Goal: Transaction & Acquisition: Purchase product/service

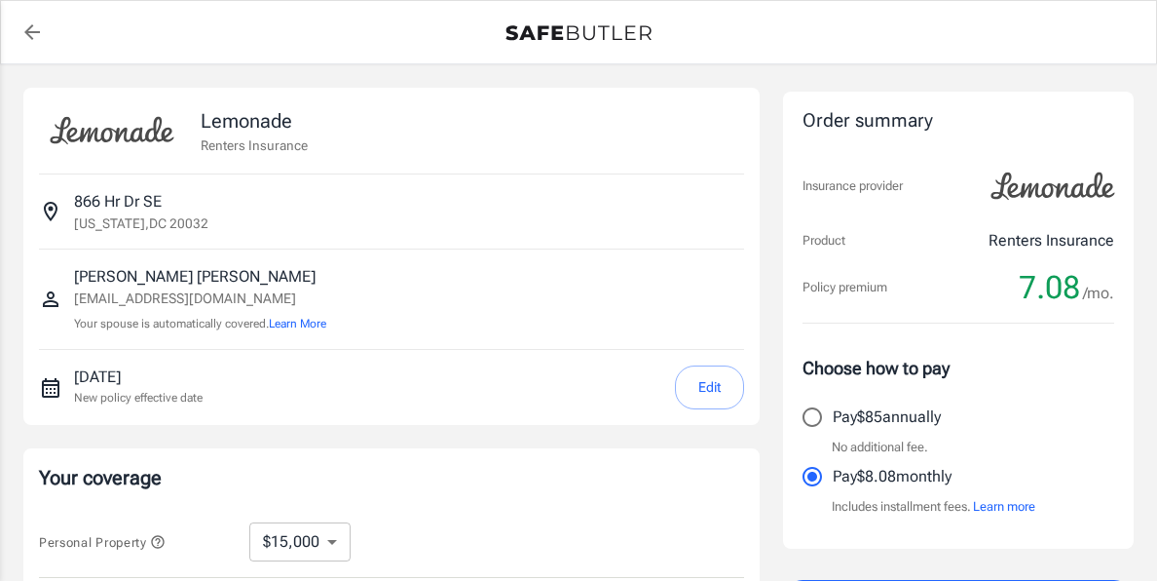
select select "15000"
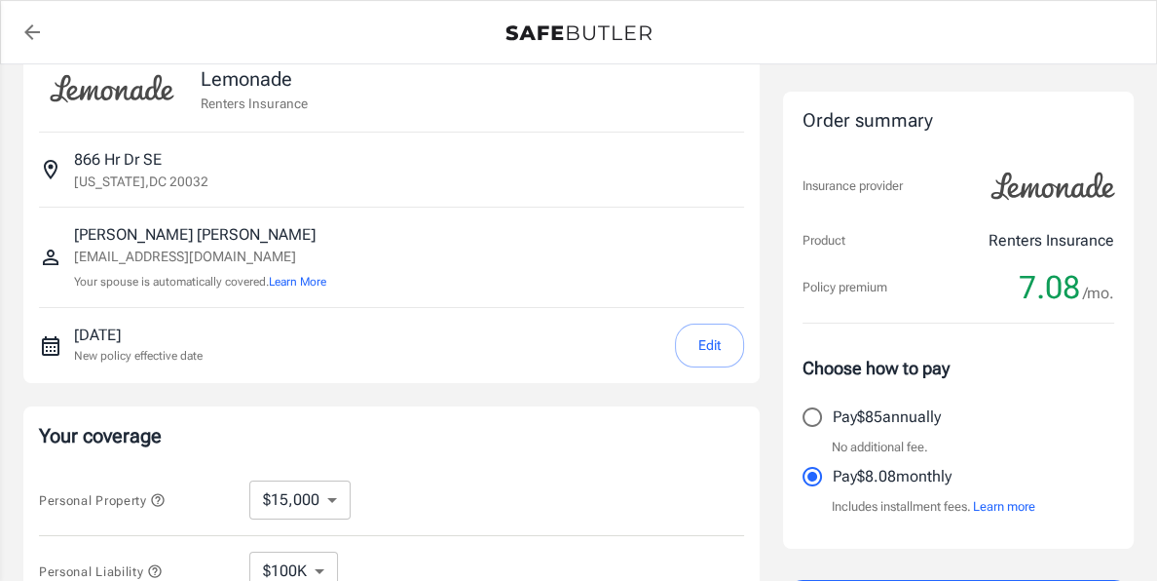
scroll to position [45, 0]
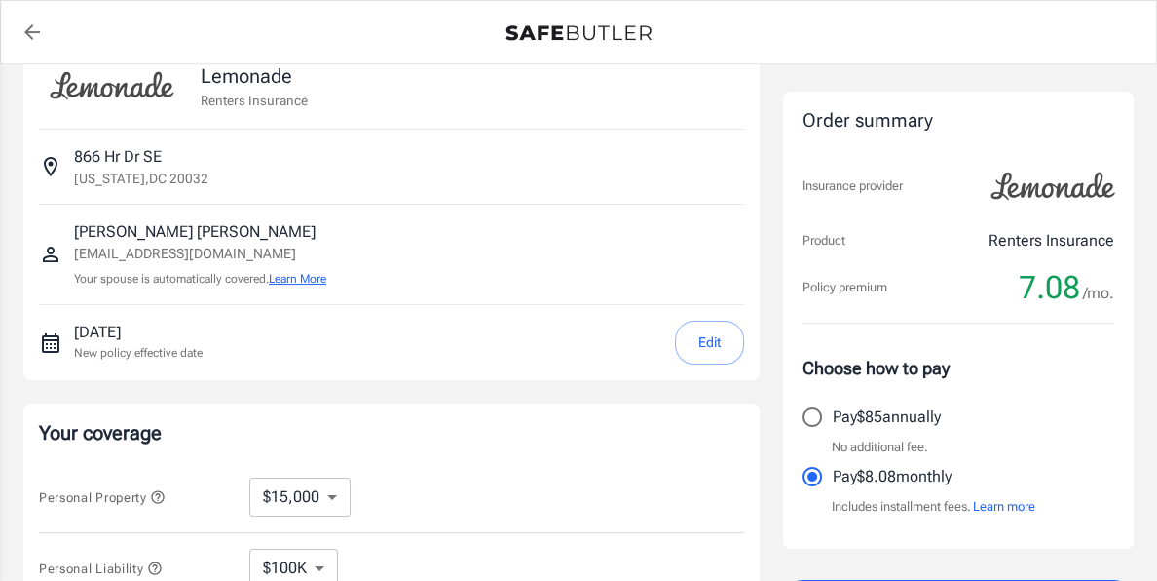
click at [292, 279] on button "Learn More" at bounding box center [297, 279] width 57 height 18
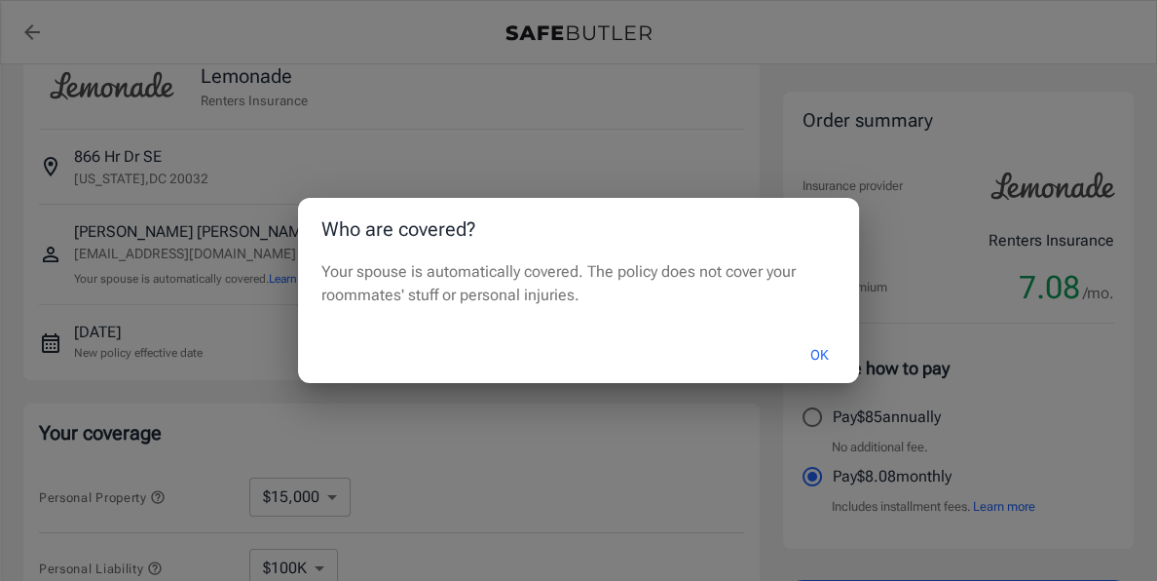
click at [817, 351] on button "OK" at bounding box center [819, 355] width 63 height 42
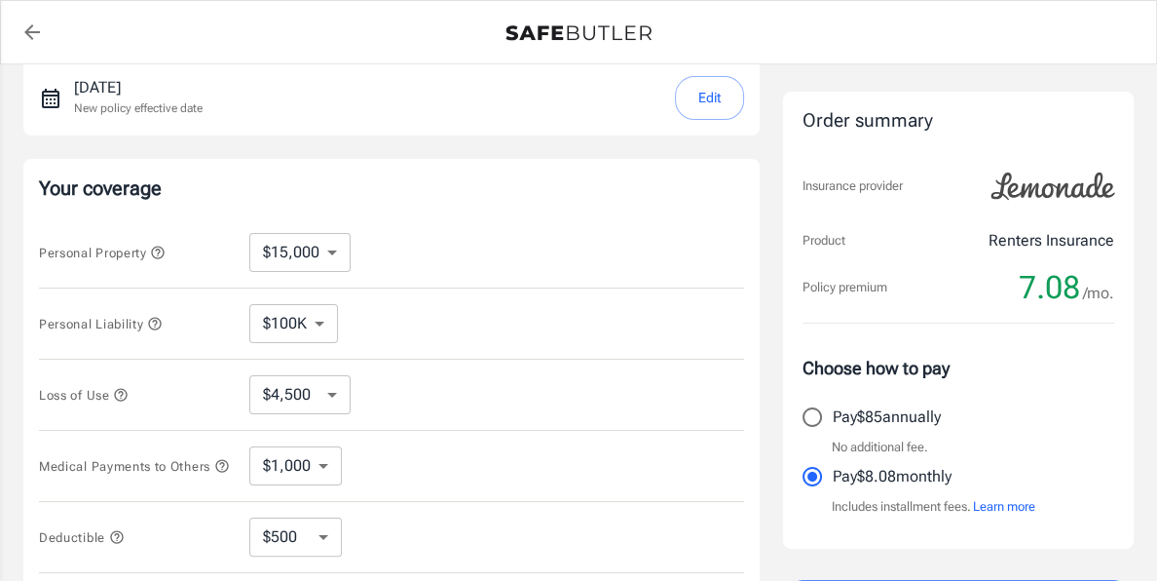
scroll to position [294, 0]
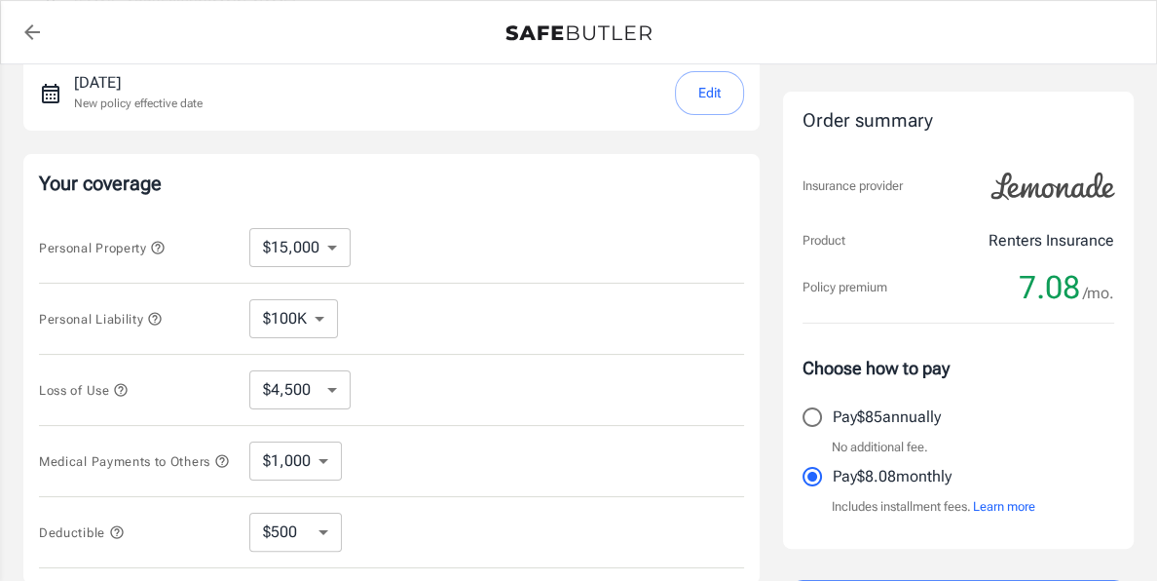
click at [335, 242] on select "$10,000 $15,000 $20,000 $25,000 $30,000 $40,000 $50,000 $100K $150K $200K $250K" at bounding box center [299, 247] width 101 height 39
click at [410, 195] on div "Your coverage Personal Property $10,000 $15,000 $20,000 $25,000 $30,000 $40,000…" at bounding box center [391, 369] width 737 height 430
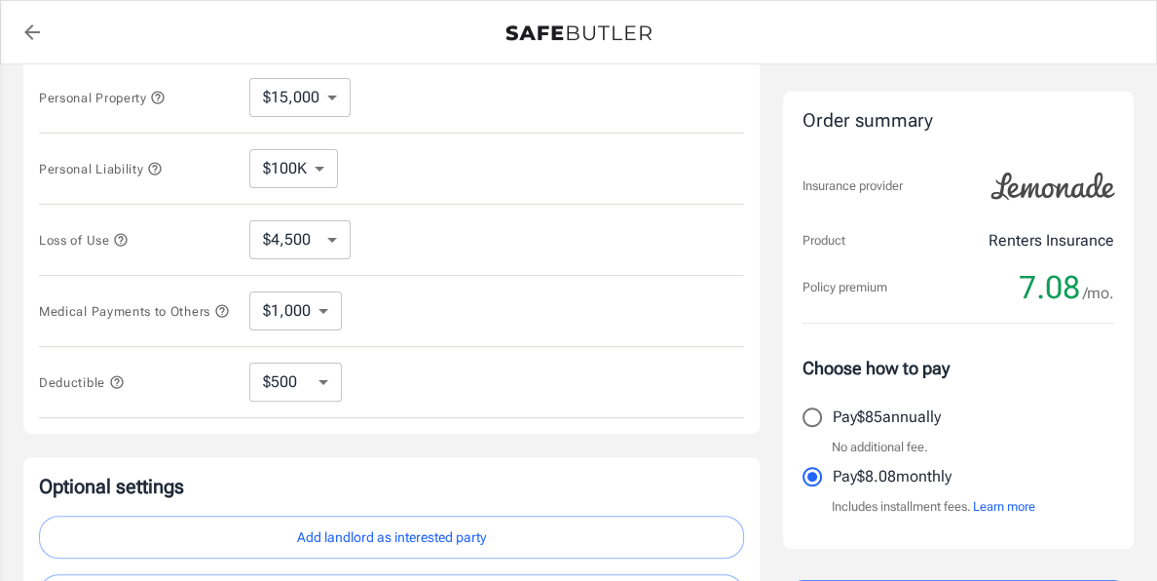
scroll to position [461, 0]
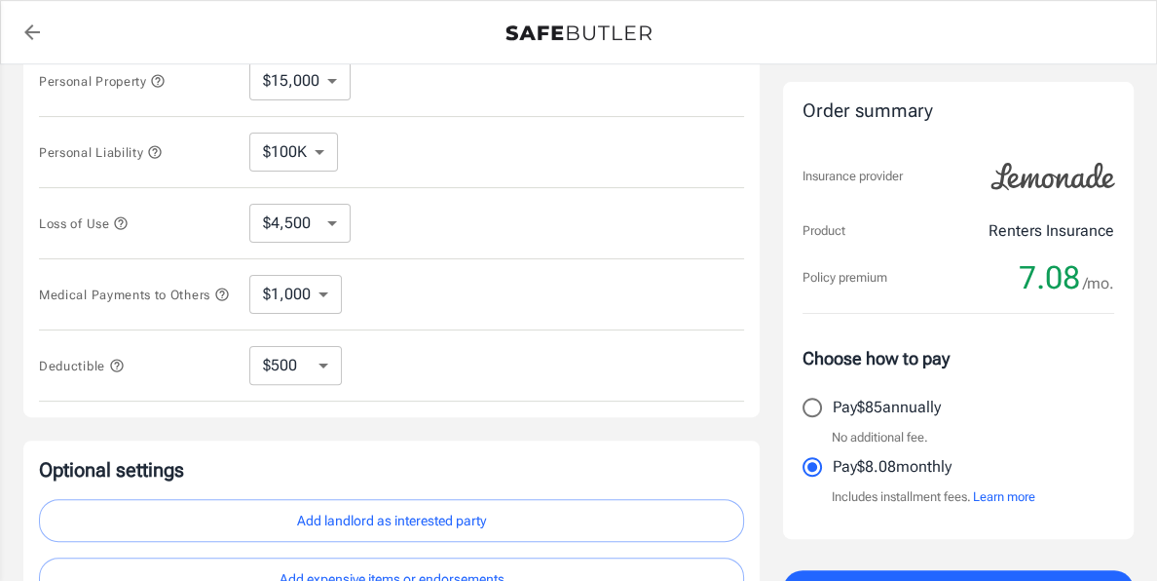
click at [299, 359] on select "$250 $500 $1,000 $2,500" at bounding box center [295, 365] width 93 height 39
select select "250"
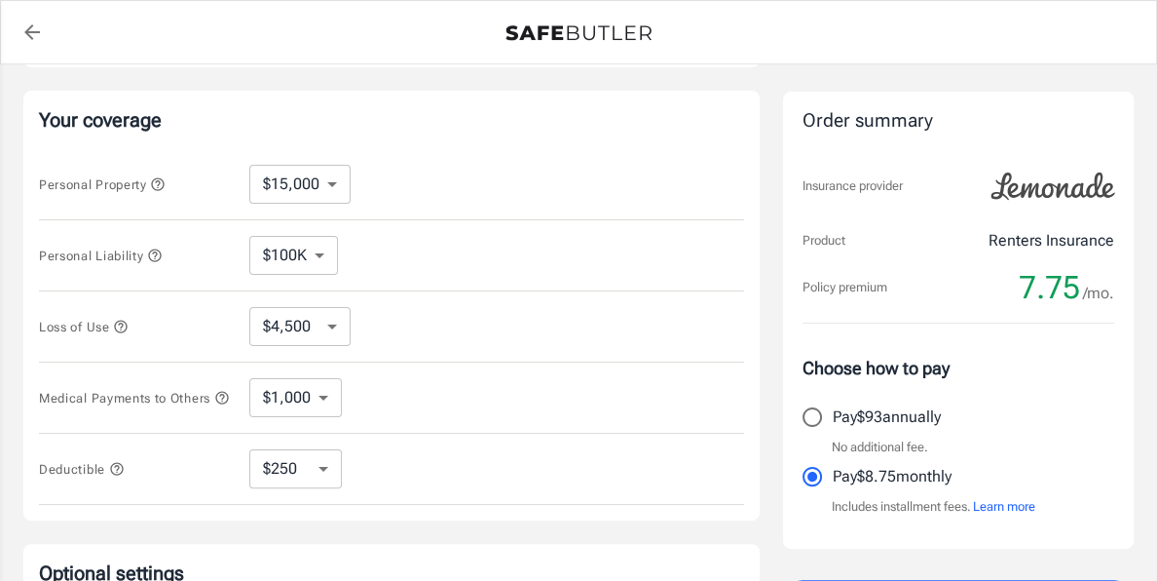
scroll to position [360, 0]
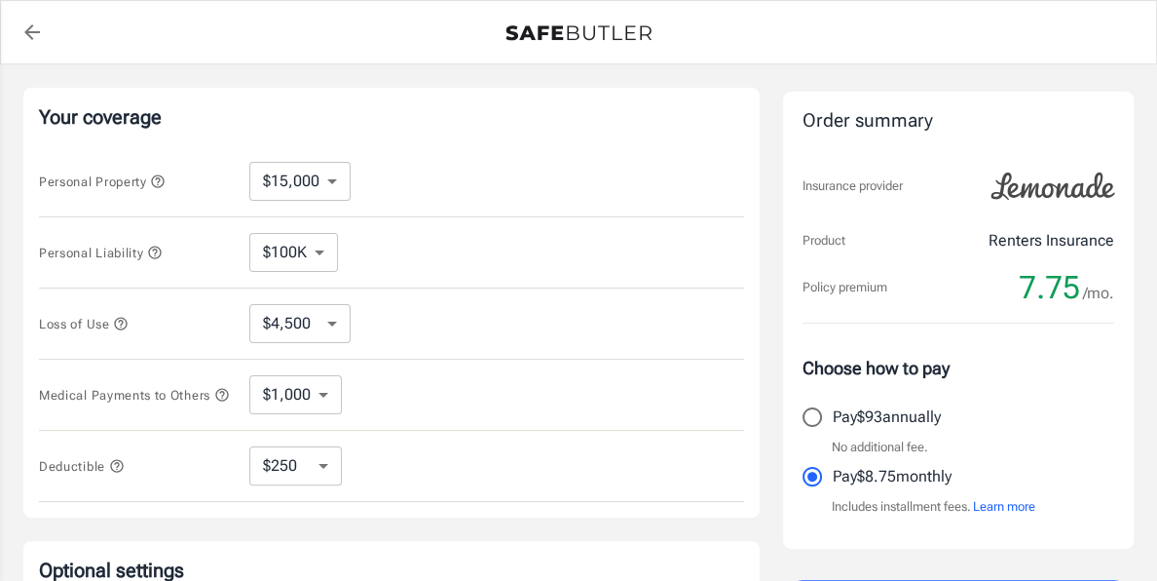
click at [339, 181] on select "$10,000 $15,000 $20,000 $25,000 $30,000 $40,000 $50,000 $100K $150K $200K $250K" at bounding box center [299, 181] width 101 height 39
select select "50000"
select select "15000"
click at [124, 320] on icon "button" at bounding box center [121, 323] width 13 height 13
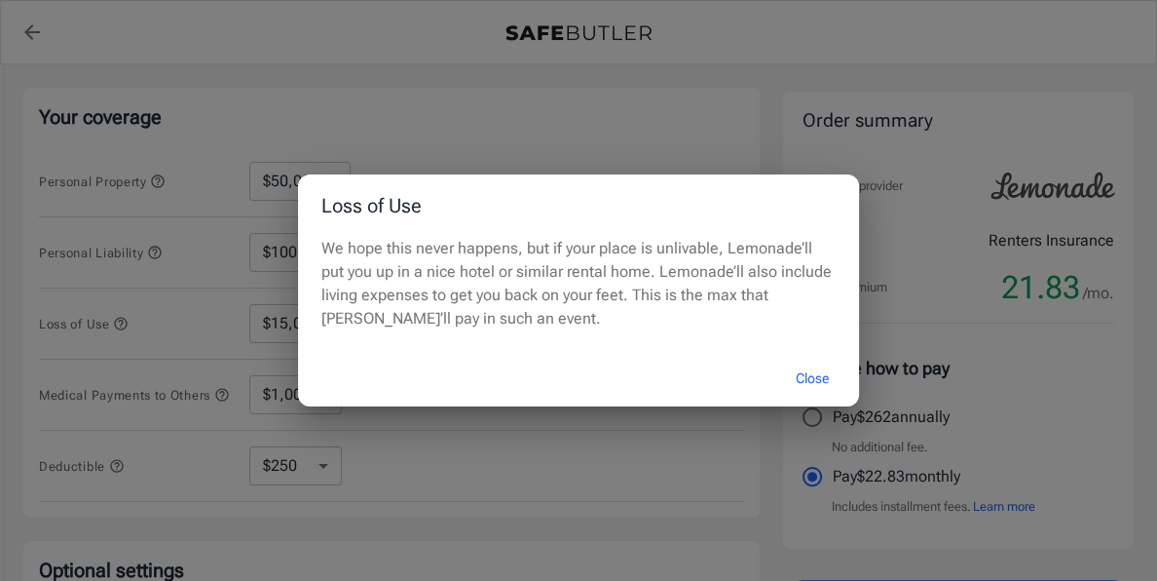
click at [807, 379] on button "Close" at bounding box center [813, 379] width 78 height 42
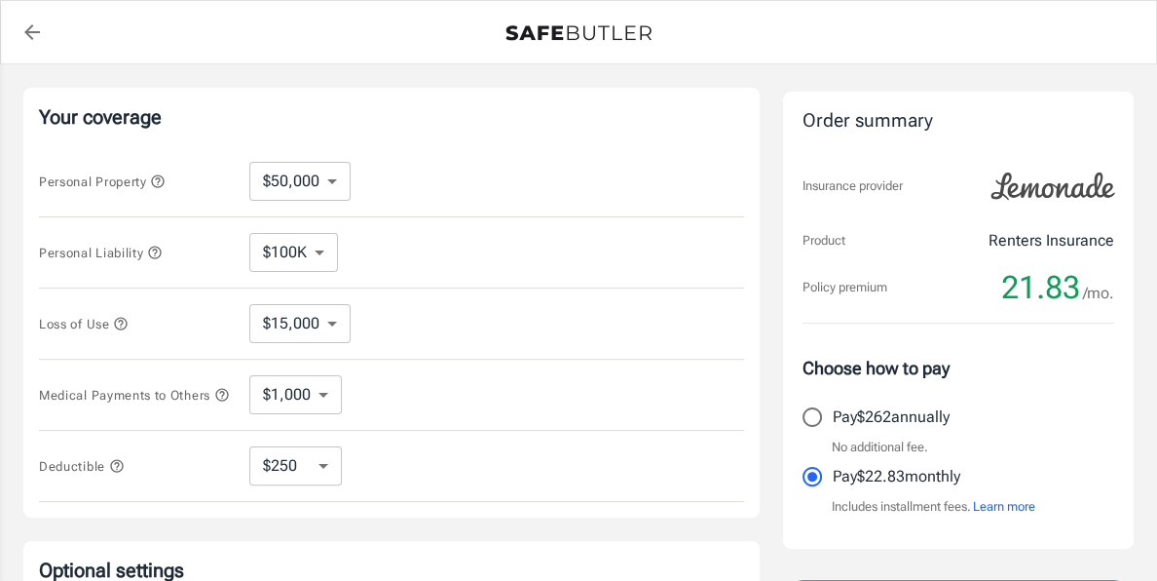
click at [155, 247] on icon "button" at bounding box center [154, 252] width 13 height 13
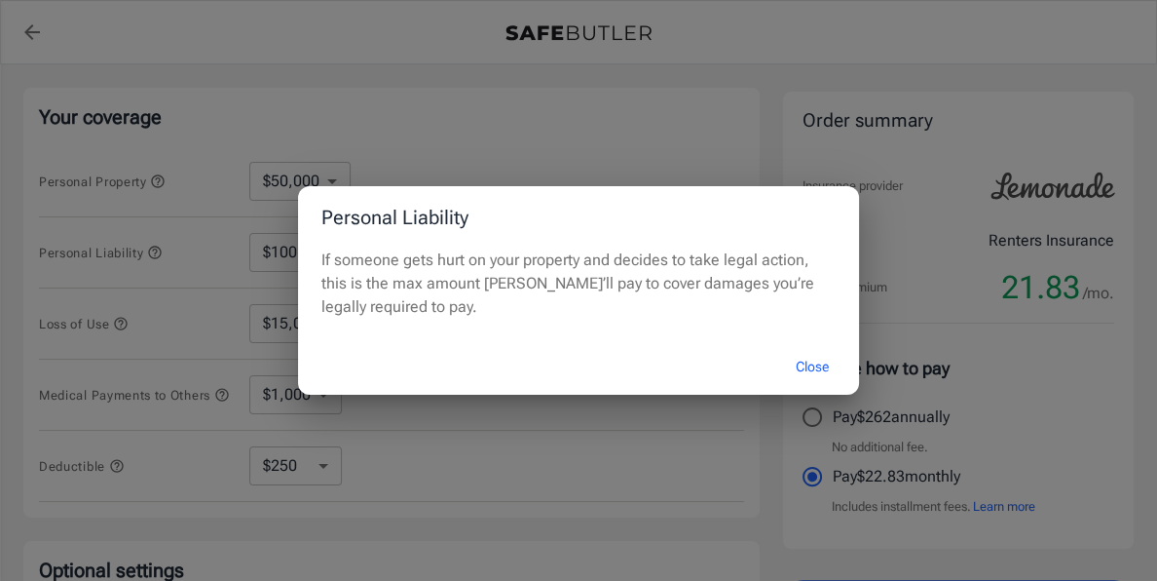
click at [825, 364] on button "Close" at bounding box center [813, 367] width 78 height 42
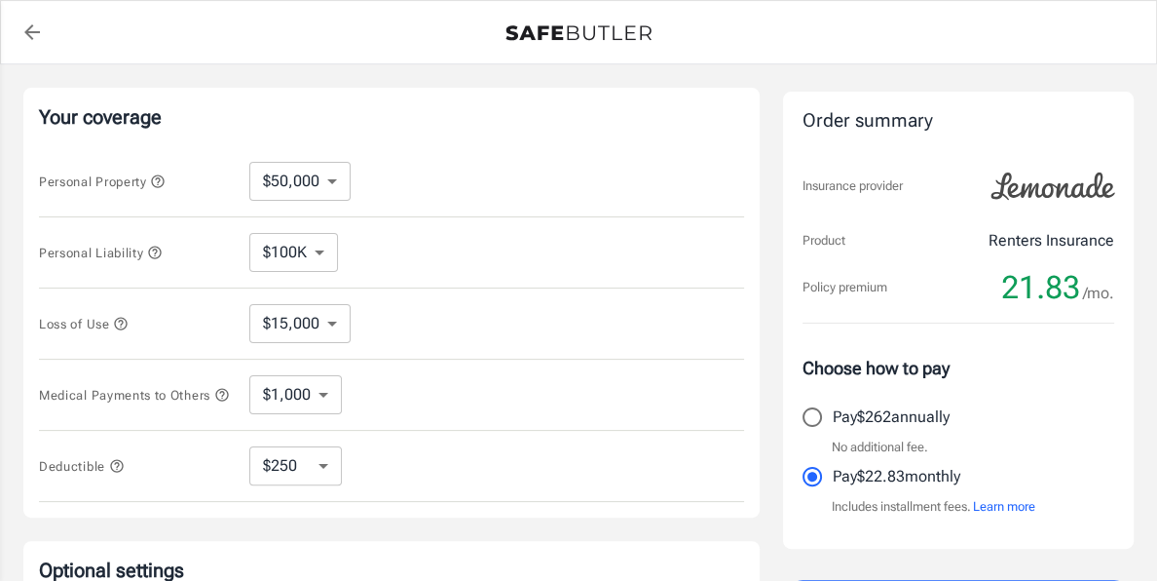
click at [303, 252] on select "$100K $200K $300K $400K $500K $1M" at bounding box center [293, 252] width 89 height 39
click at [249, 233] on select "$100K $200K $300K $400K $500K $1M" at bounding box center [293, 252] width 89 height 39
click at [157, 175] on icon "button" at bounding box center [158, 181] width 16 height 16
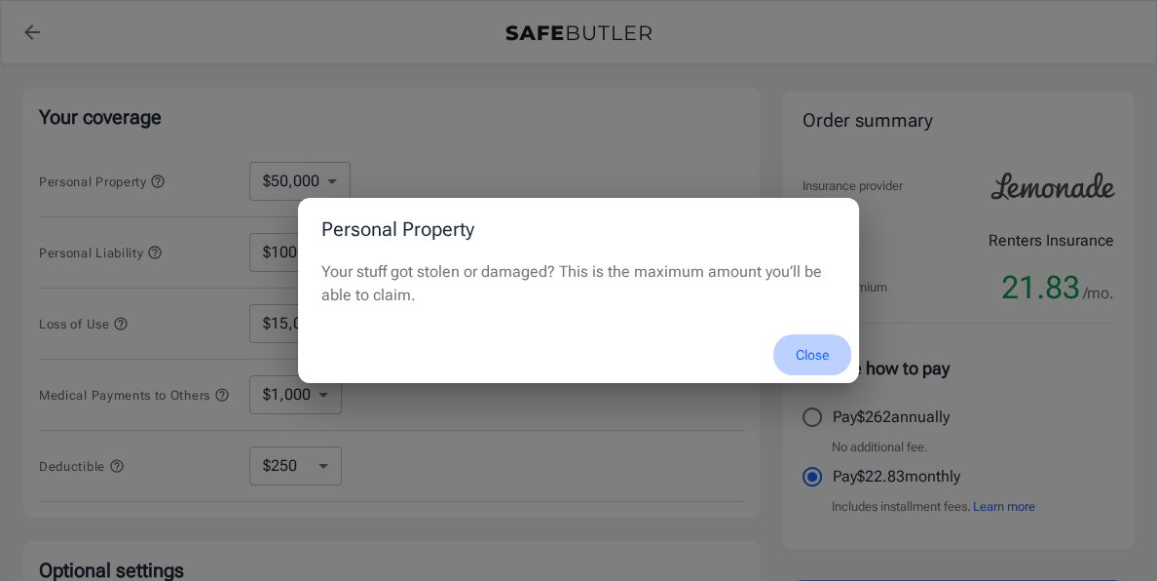
click at [814, 356] on button "Close" at bounding box center [813, 355] width 78 height 42
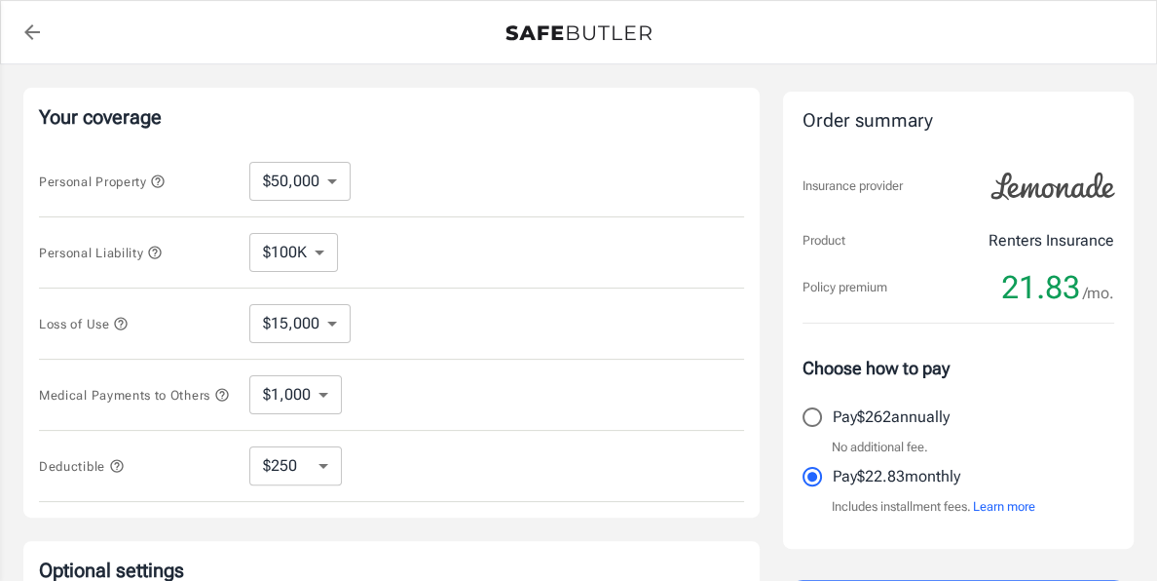
click at [120, 318] on icon "button" at bounding box center [121, 323] width 13 height 13
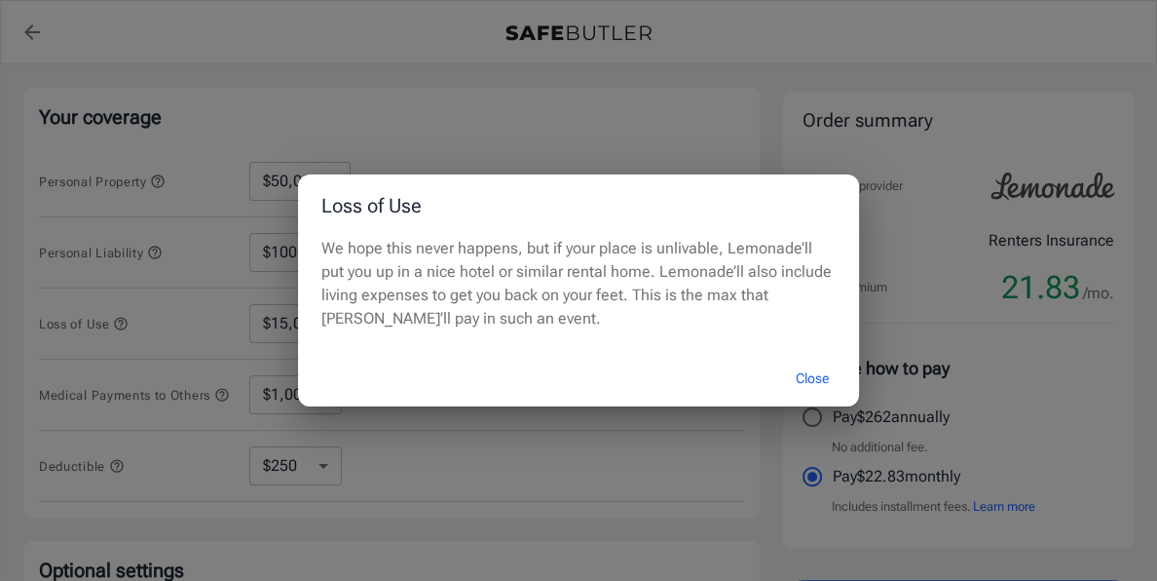
click at [811, 366] on button "Close" at bounding box center [813, 379] width 78 height 42
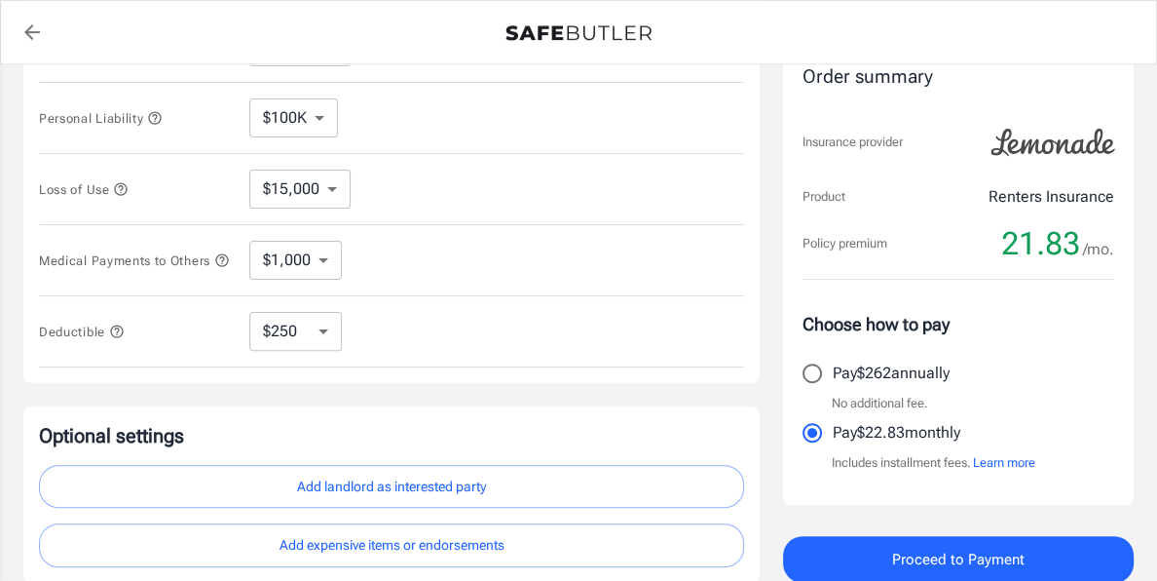
scroll to position [497, 0]
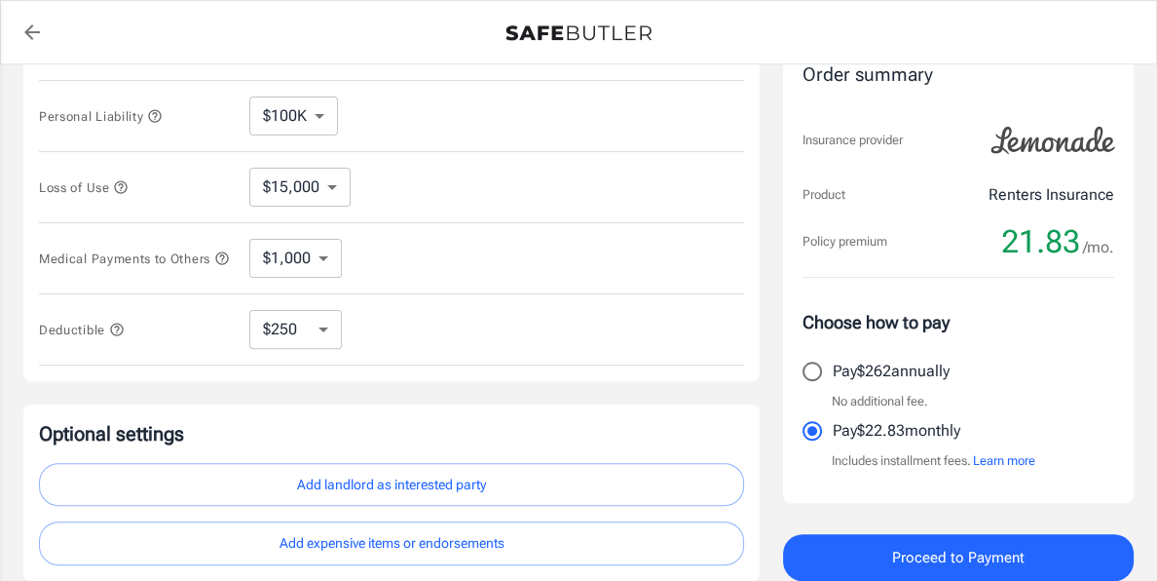
click at [227, 252] on icon "button" at bounding box center [222, 258] width 16 height 16
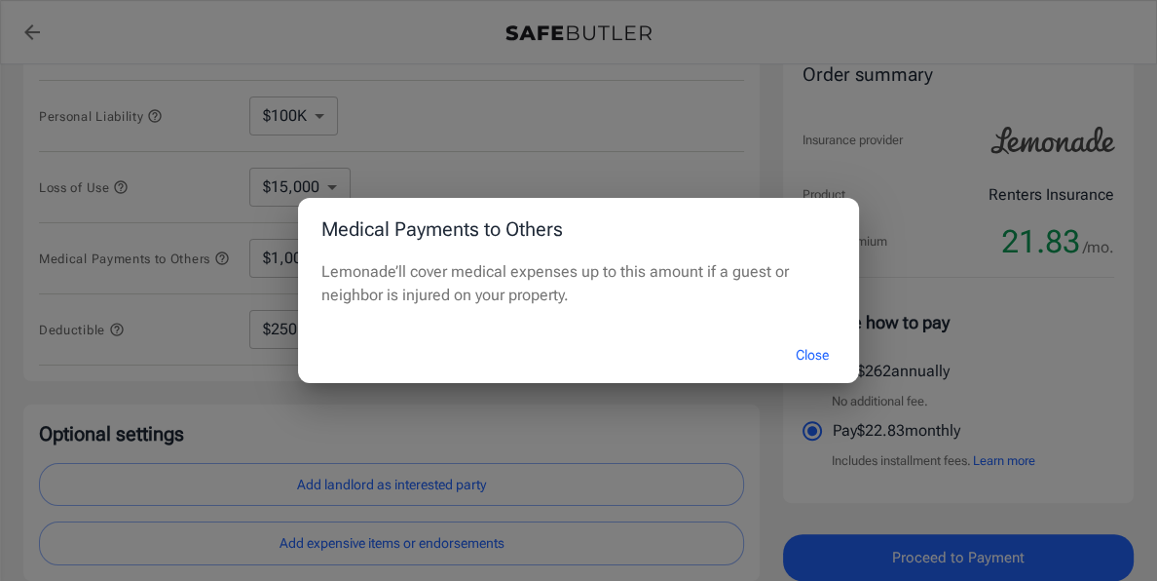
click at [811, 355] on button "Close" at bounding box center [813, 355] width 78 height 42
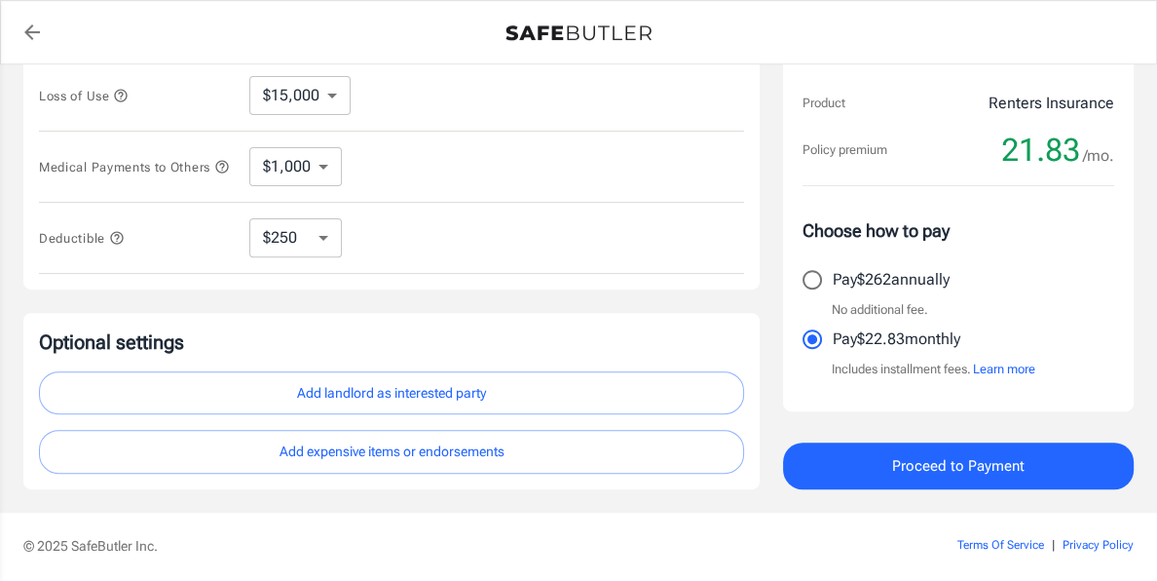
scroll to position [655, 0]
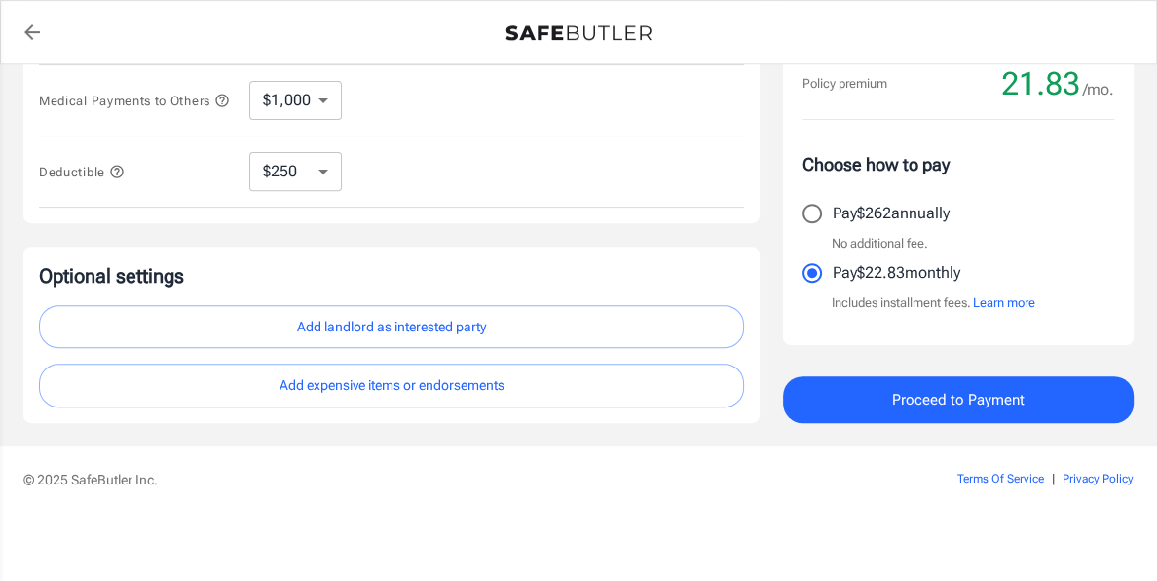
click at [1008, 297] on button "Learn more" at bounding box center [1004, 302] width 62 height 19
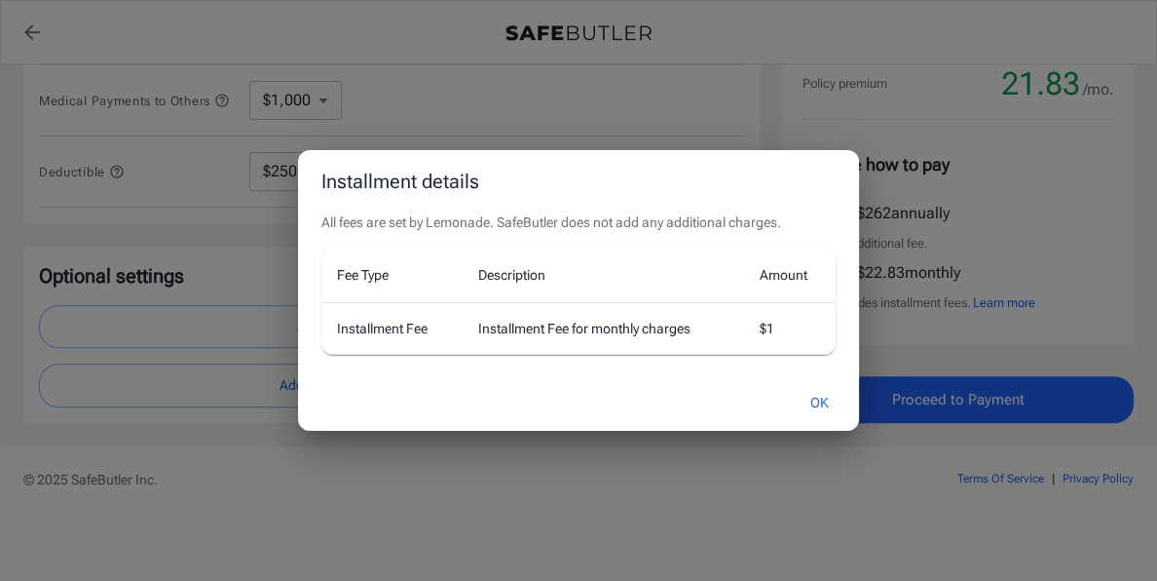
click at [826, 401] on button "OK" at bounding box center [819, 403] width 63 height 42
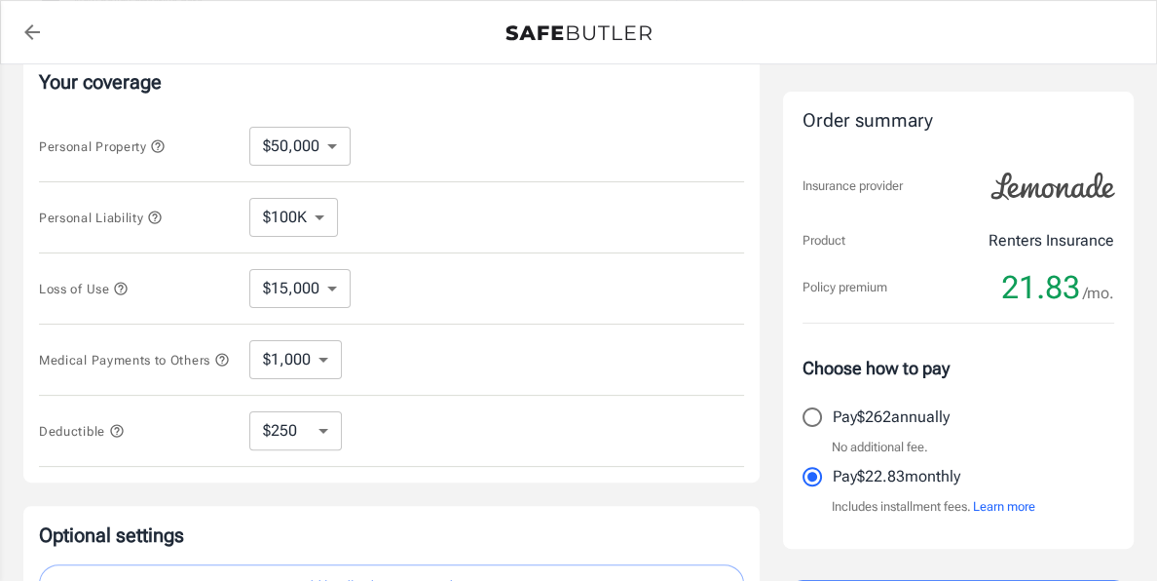
scroll to position [406, 0]
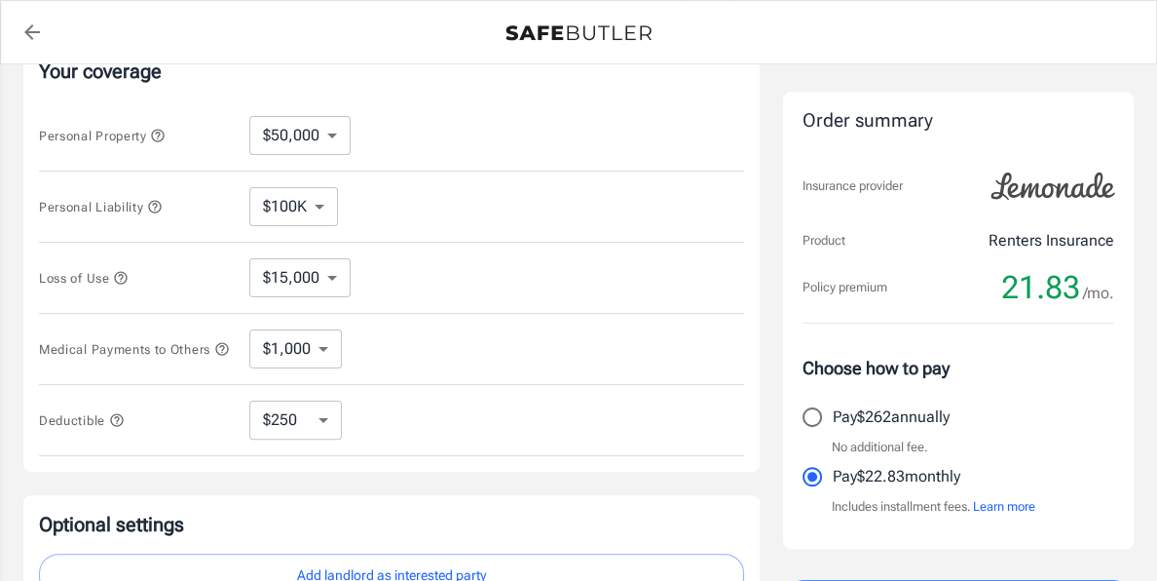
click at [308, 430] on select "$250 $500 $1,000 $2,500" at bounding box center [295, 419] width 93 height 39
select select "1000"
click at [305, 412] on select "$250 $500 $1,000 $2,500" at bounding box center [295, 419] width 93 height 39
select select "500"
click at [313, 411] on select "$250 $500 $1,000 $2,500" at bounding box center [295, 419] width 93 height 39
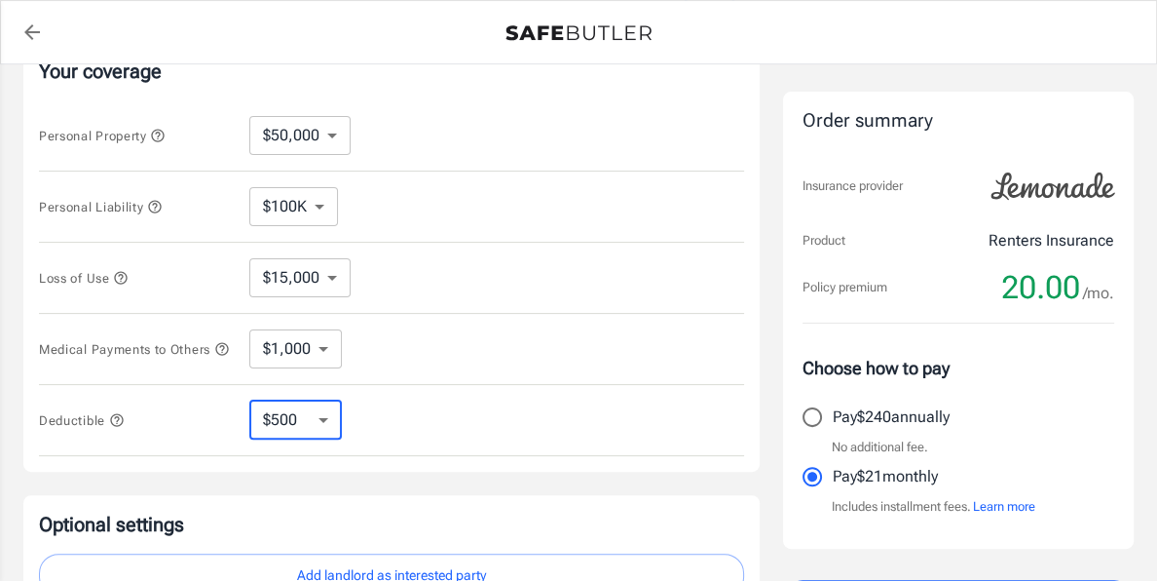
select select "250"
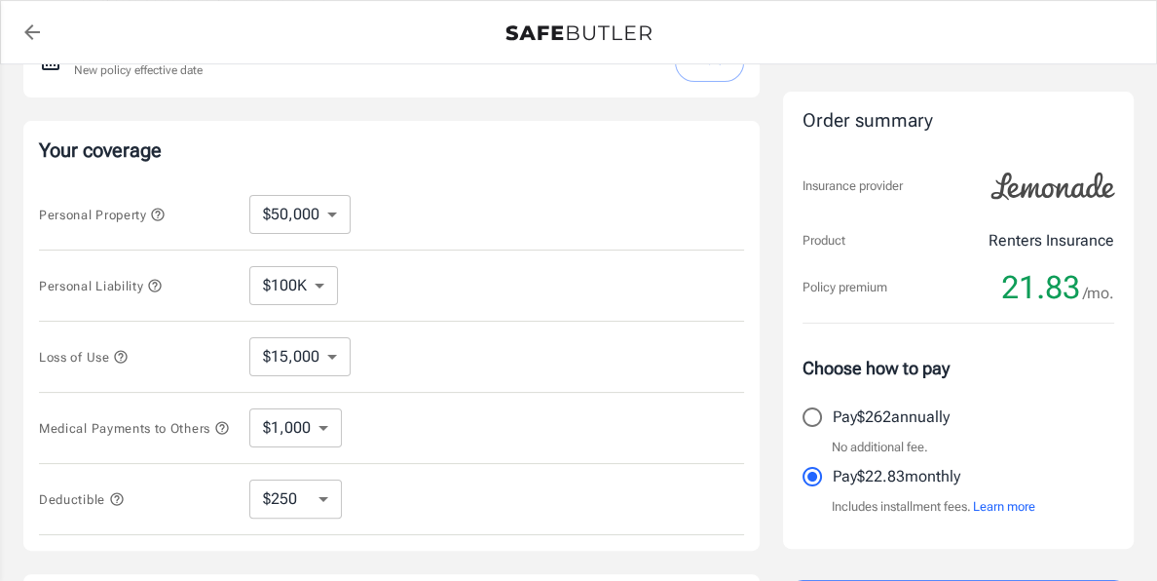
scroll to position [324, 0]
click at [156, 284] on icon "button" at bounding box center [155, 289] width 16 height 16
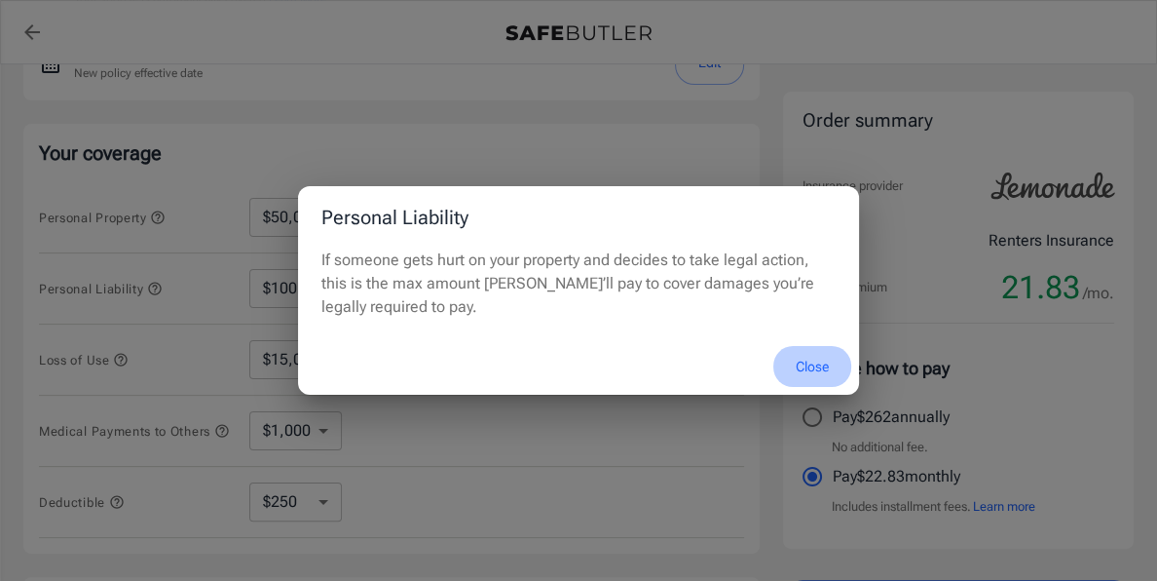
click at [814, 372] on button "Close" at bounding box center [813, 367] width 78 height 42
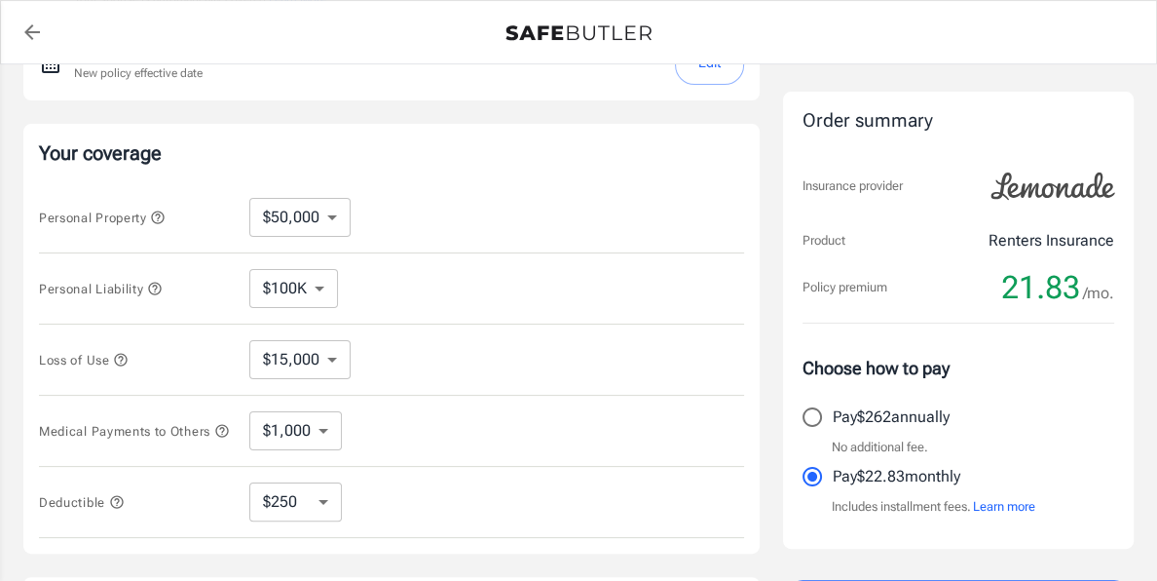
click at [321, 299] on select "$100K $200K $300K $400K $500K $1M" at bounding box center [293, 288] width 89 height 39
select select "1000000"
click at [307, 284] on select "$100K $200K $300K $400K $500K $1M" at bounding box center [293, 288] width 89 height 39
select select "300000"
click at [311, 290] on select "$100K $200K $300K $400K $500K $1M" at bounding box center [293, 288] width 89 height 39
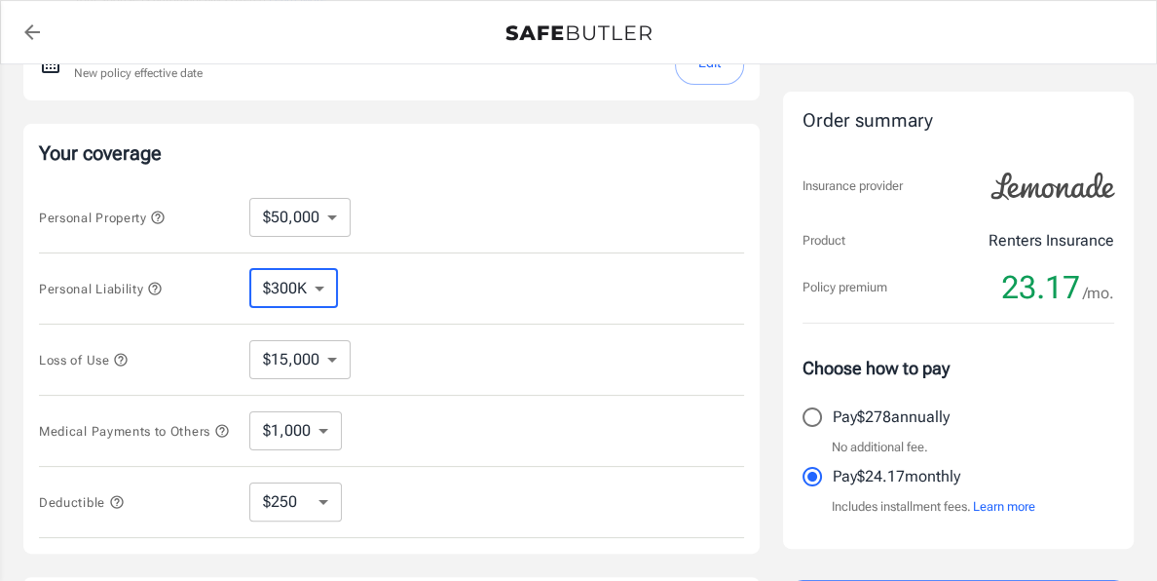
select select "100000"
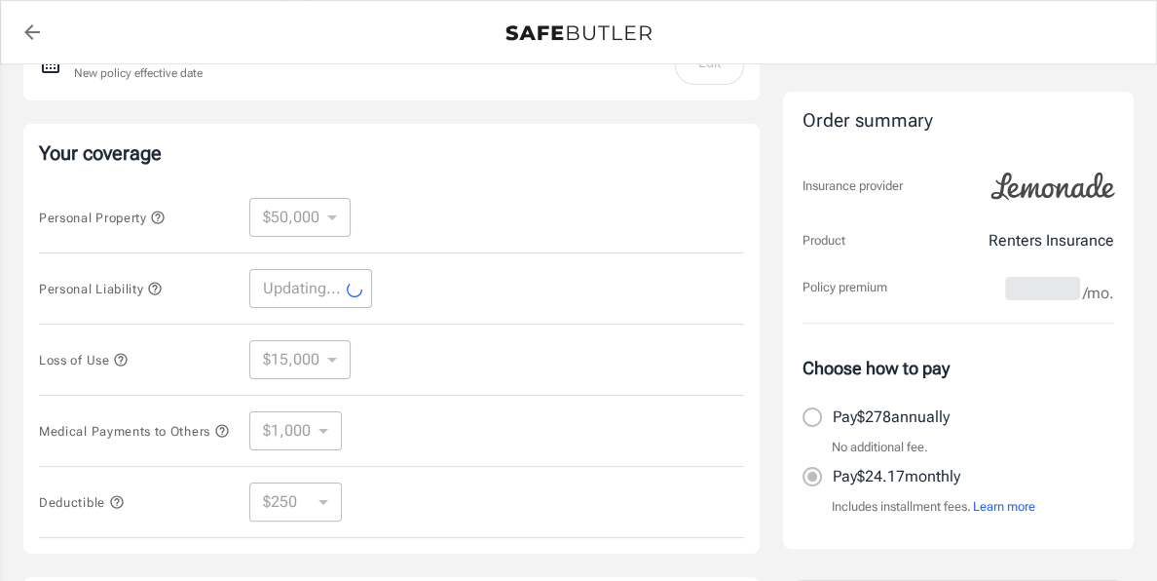
select select "100000"
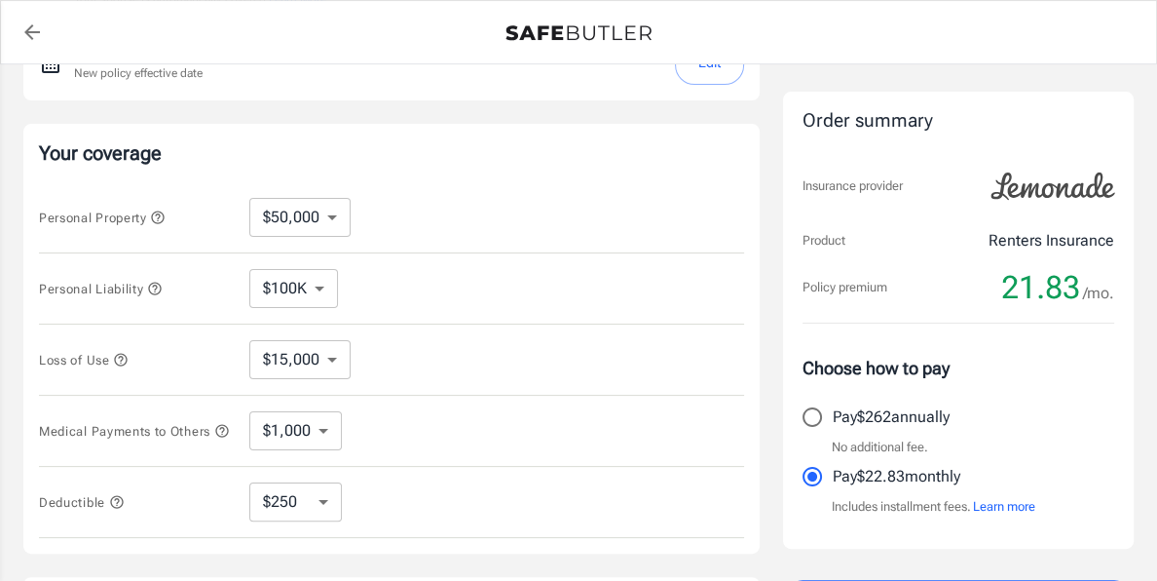
click at [324, 219] on select "$10,000 $15,000 $20,000 $25,000 $30,000 $40,000 $50,000 $100K $150K $200K $250K" at bounding box center [299, 217] width 101 height 39
select select "150000"
select select "45000"
click at [158, 216] on icon "button" at bounding box center [158, 217] width 16 height 16
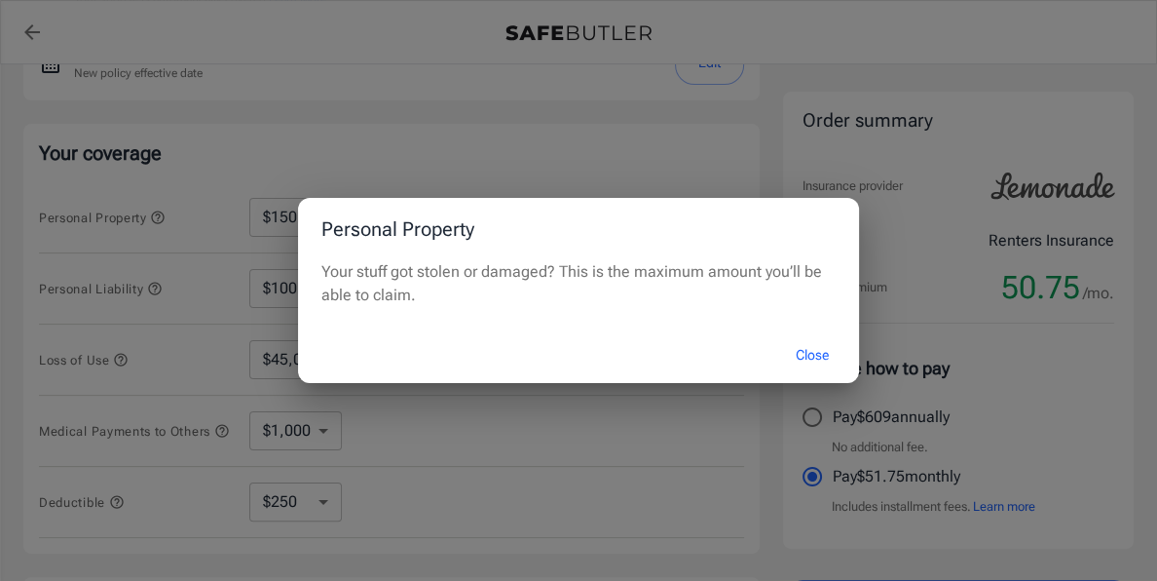
click at [820, 359] on button "Close" at bounding box center [813, 355] width 78 height 42
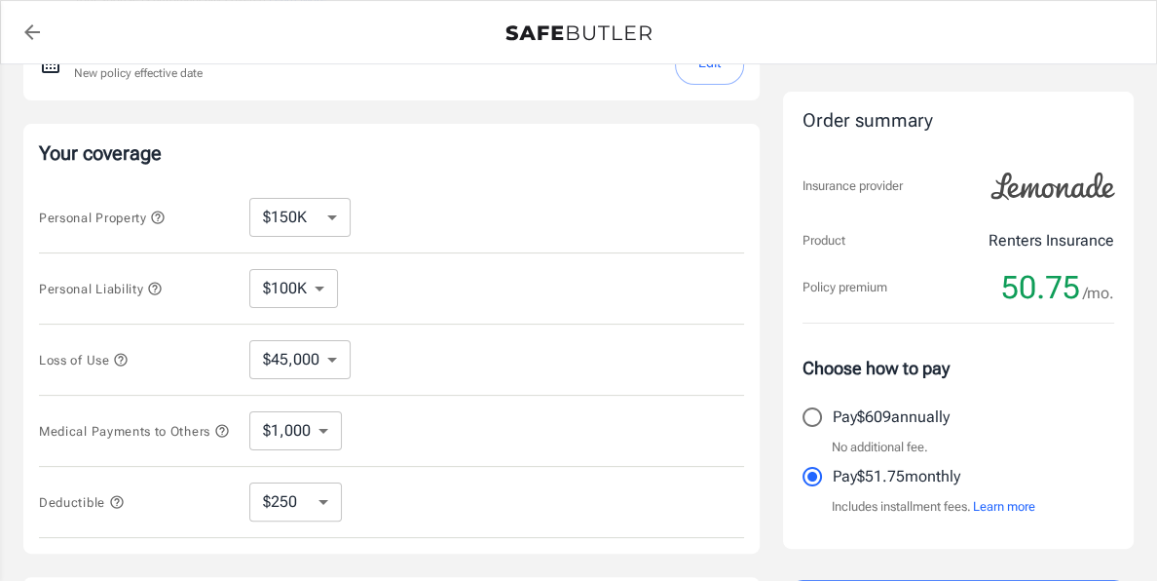
click at [333, 216] on select "$10,000 $15,000 $20,000 $25,000 $30,000 $40,000 $50,000 $100K $150K $200K $250K" at bounding box center [299, 217] width 101 height 39
select select "10000"
select select "3000"
click at [333, 218] on select "$10,000 $15,000 $20,000 $25,000 $30,000 $40,000 $50,000 $100K $150K $200K $250K" at bounding box center [299, 217] width 101 height 39
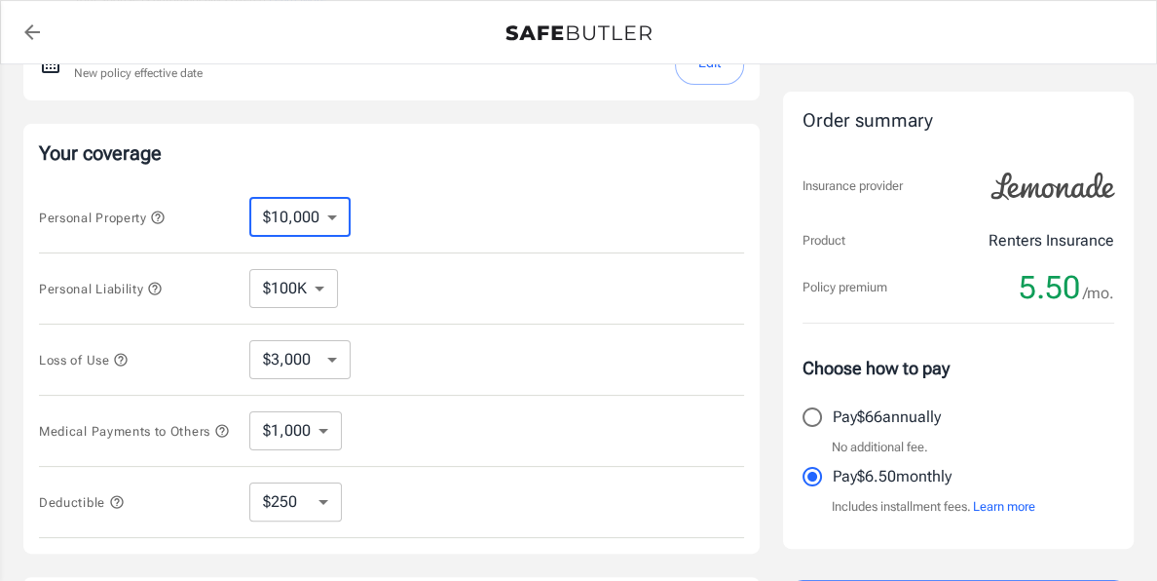
select select "15000"
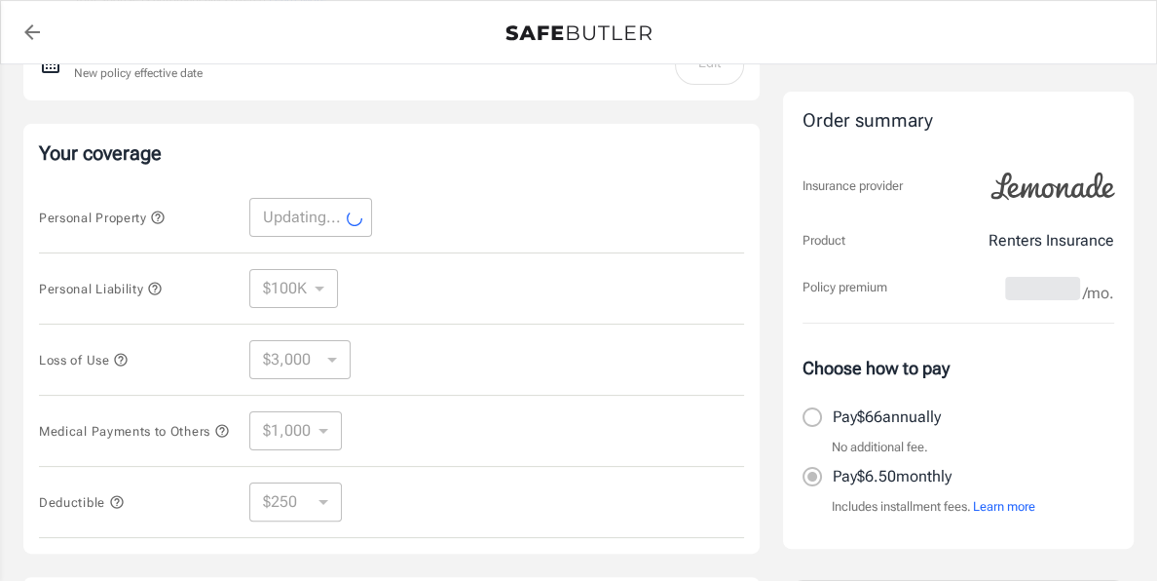
select select "15000"
select select "4500"
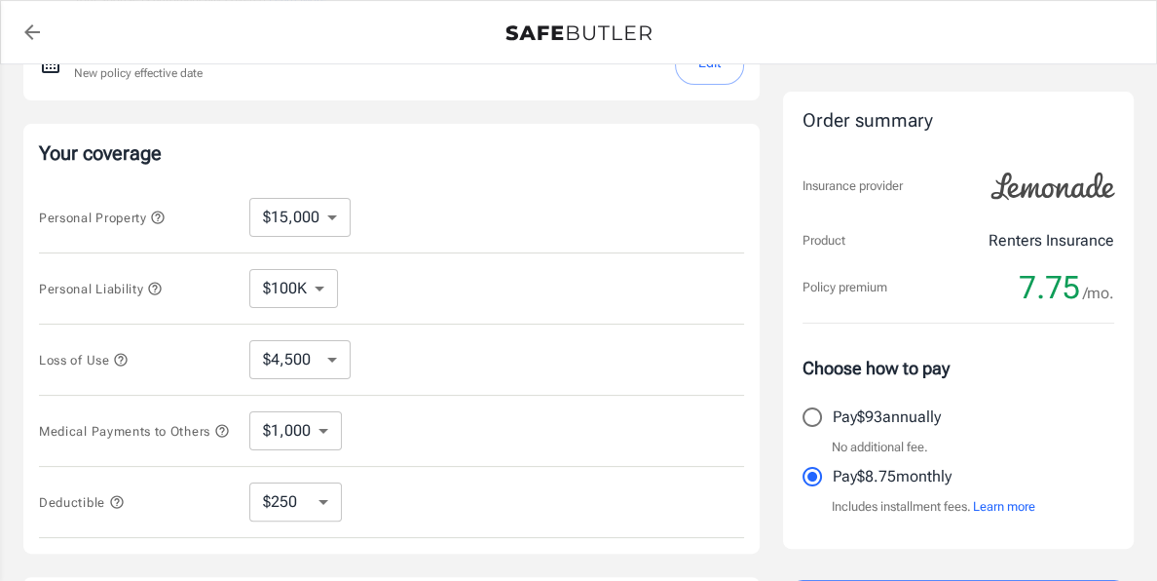
click at [327, 366] on select "$4,500 $7,500 $13,500 $22,500 $34,500 $55,500 $85,500 $130K $200K" at bounding box center [299, 359] width 101 height 39
click at [495, 170] on div "Your coverage Personal Property $10,000 $15,000 $20,000 $25,000 $30,000 $40,000…" at bounding box center [391, 339] width 737 height 430
click at [279, 416] on select "$1,000 $2,000 $3,000 $4,000 $5,000" at bounding box center [295, 430] width 93 height 39
click at [517, 120] on div "Lemonade Renters Insurance [STREET_ADDRESS][US_STATE] [PERSON_NAME] [EMAIL_ADDR…" at bounding box center [391, 258] width 737 height 990
click at [328, 220] on select "$10,000 $15,000 $20,000 $25,000 $30,000 $40,000 $50,000 $100K $150K $200K $250K" at bounding box center [299, 217] width 101 height 39
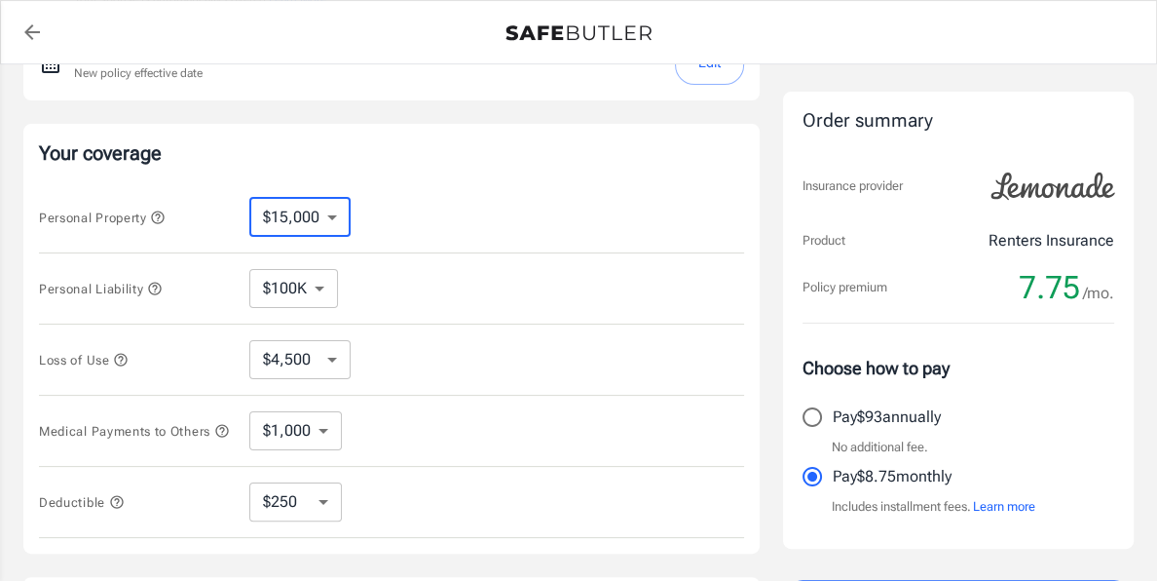
select select "20000"
select select "6000"
click at [161, 221] on icon "button" at bounding box center [158, 217] width 16 height 16
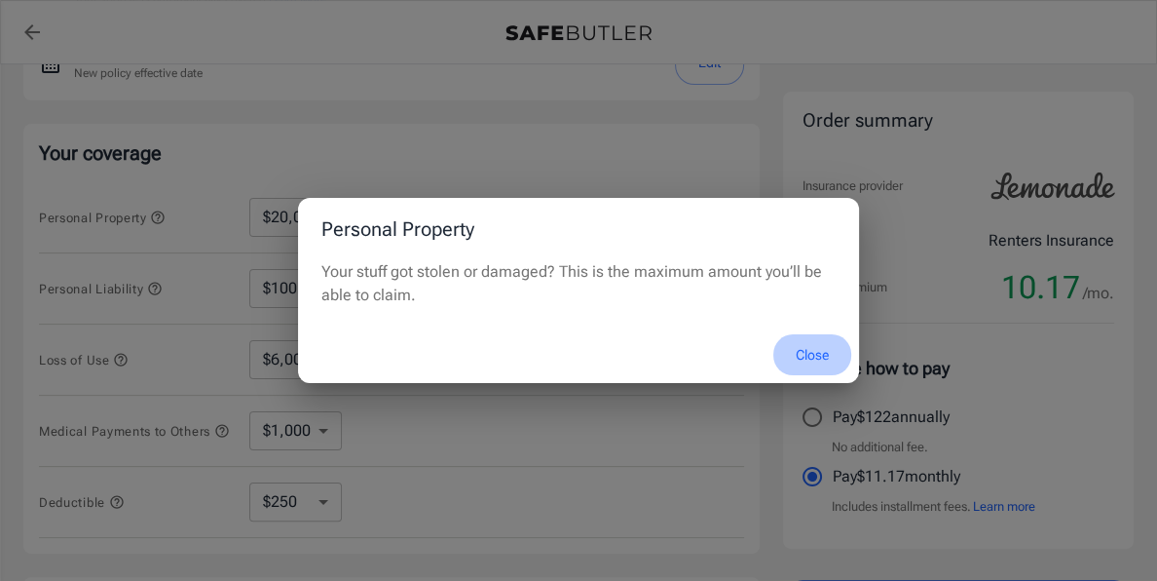
click at [812, 355] on button "Close" at bounding box center [813, 355] width 78 height 42
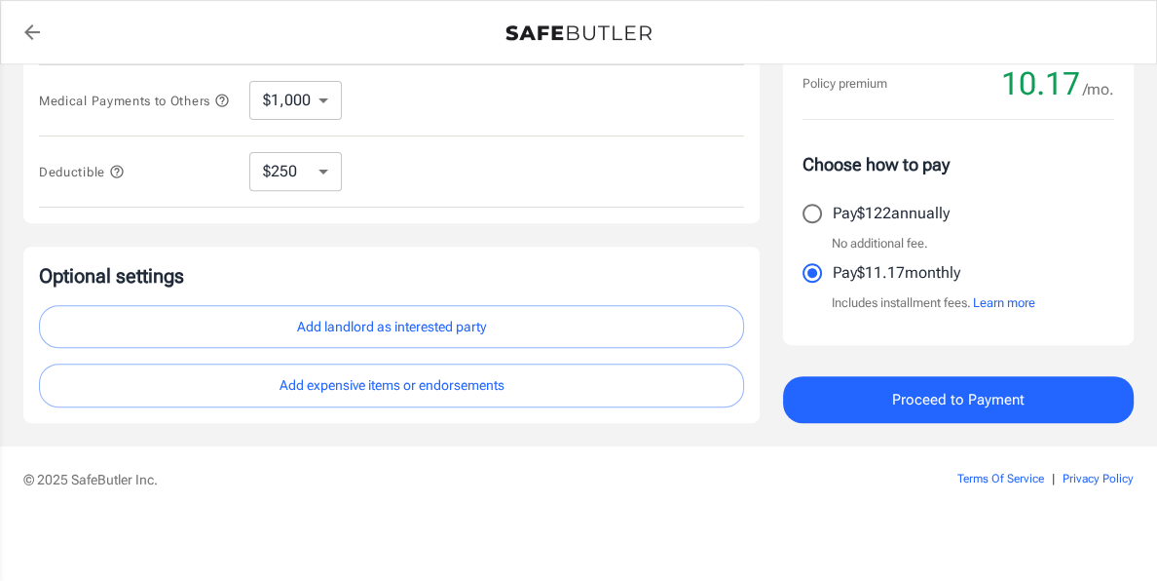
scroll to position [646, 0]
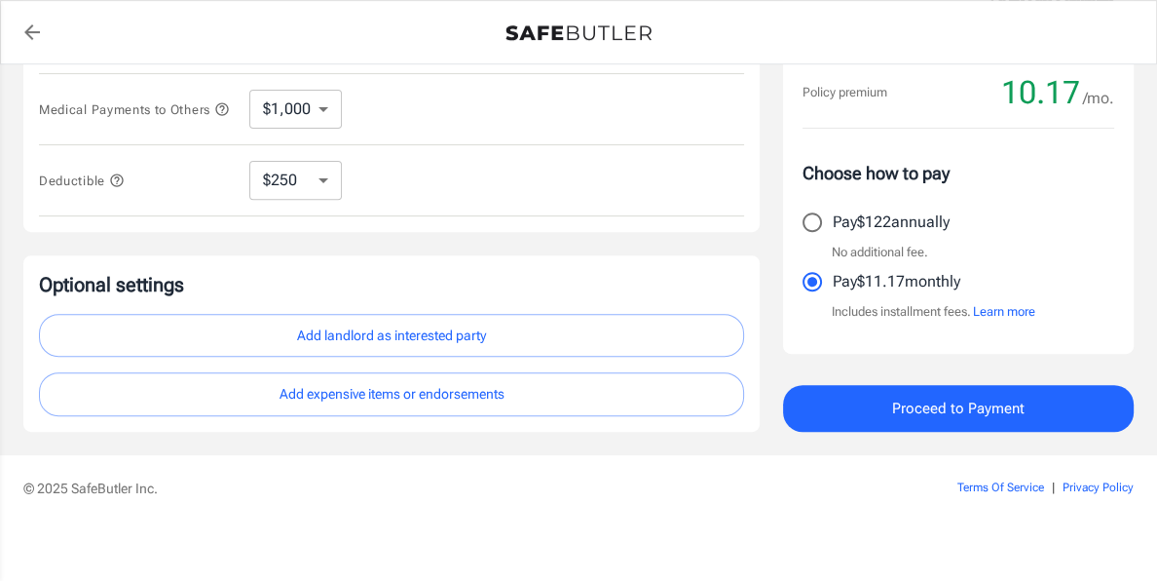
click at [1001, 412] on span "Proceed to Payment" at bounding box center [958, 408] width 133 height 25
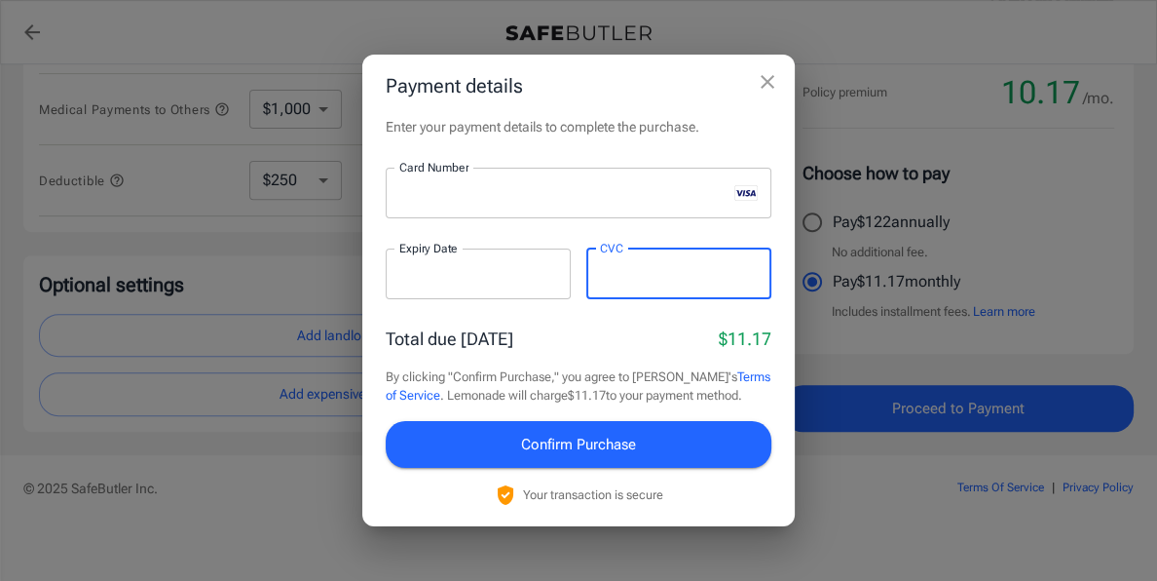
click at [597, 443] on span "Confirm Purchase" at bounding box center [578, 444] width 115 height 25
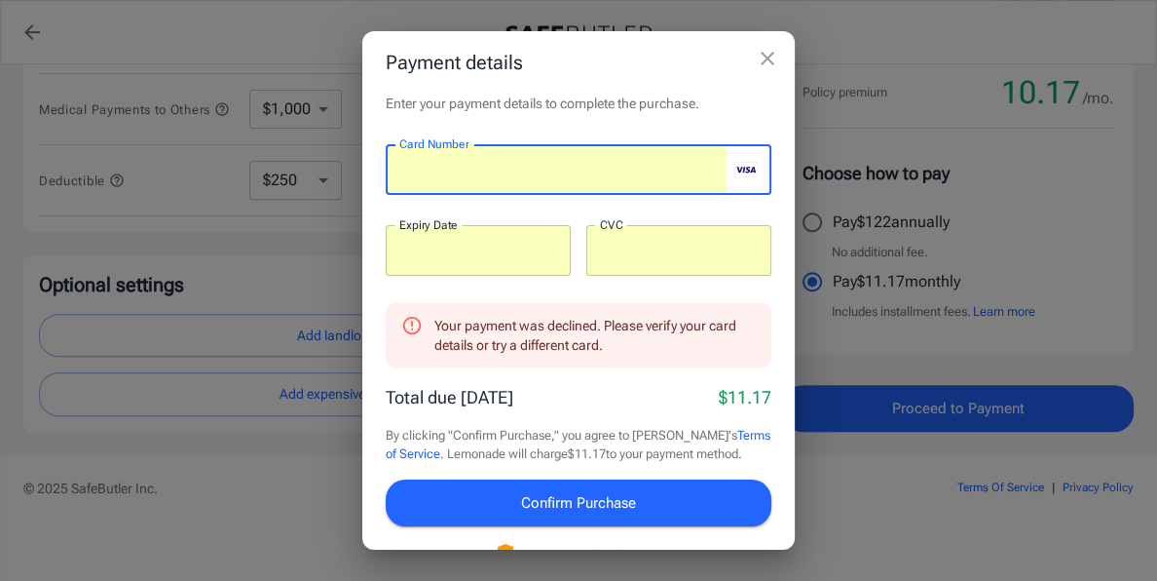
scroll to position [34, 0]
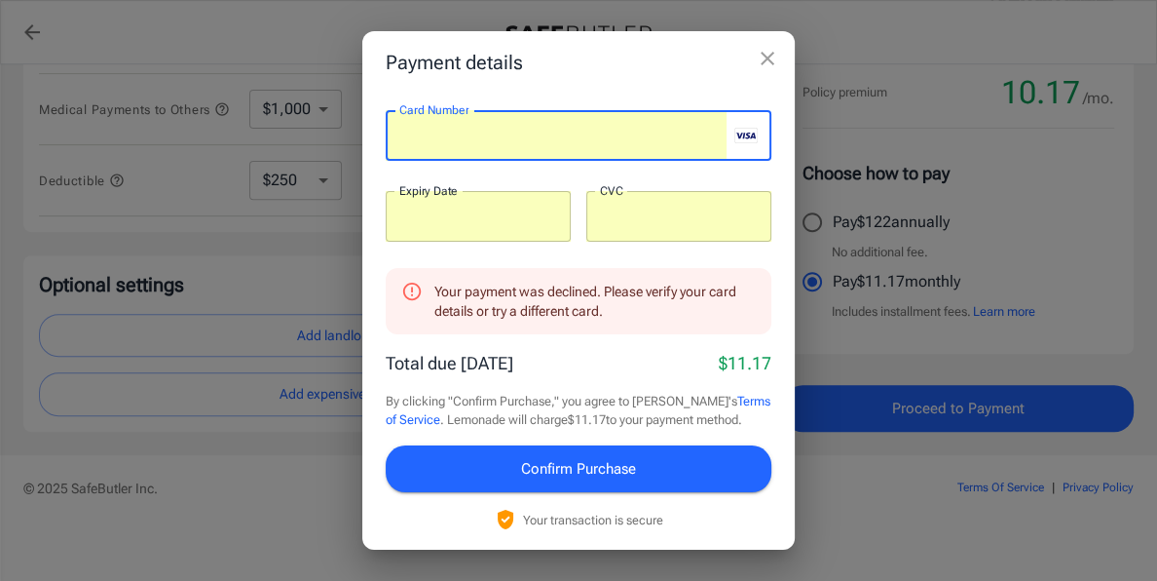
click at [496, 459] on button "Confirm Purchase" at bounding box center [579, 468] width 386 height 47
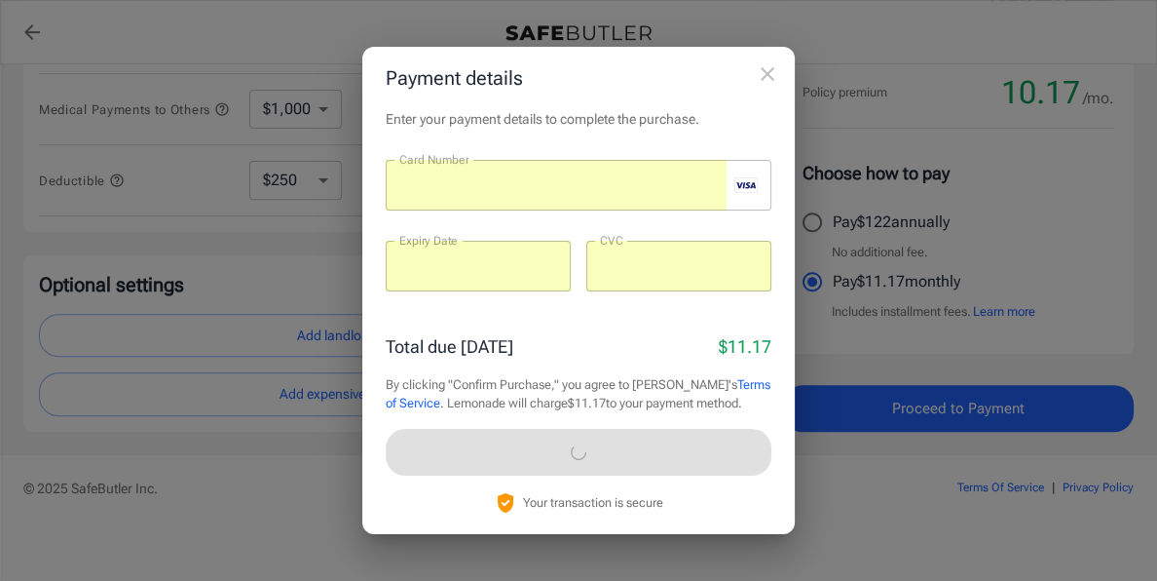
scroll to position [0, 0]
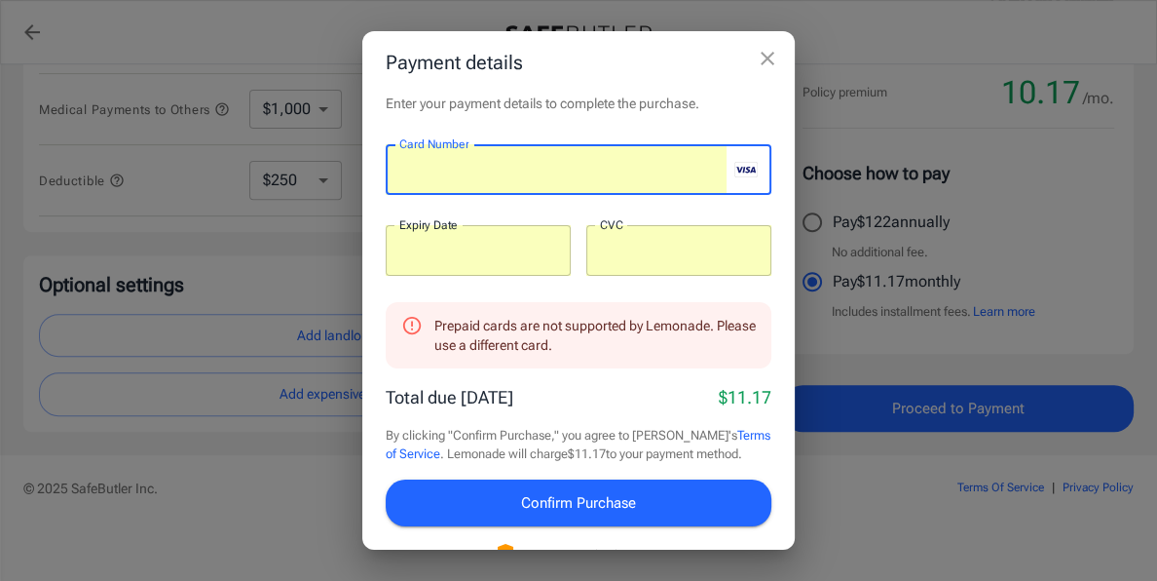
click at [458, 259] on iframe at bounding box center [478, 250] width 158 height 19
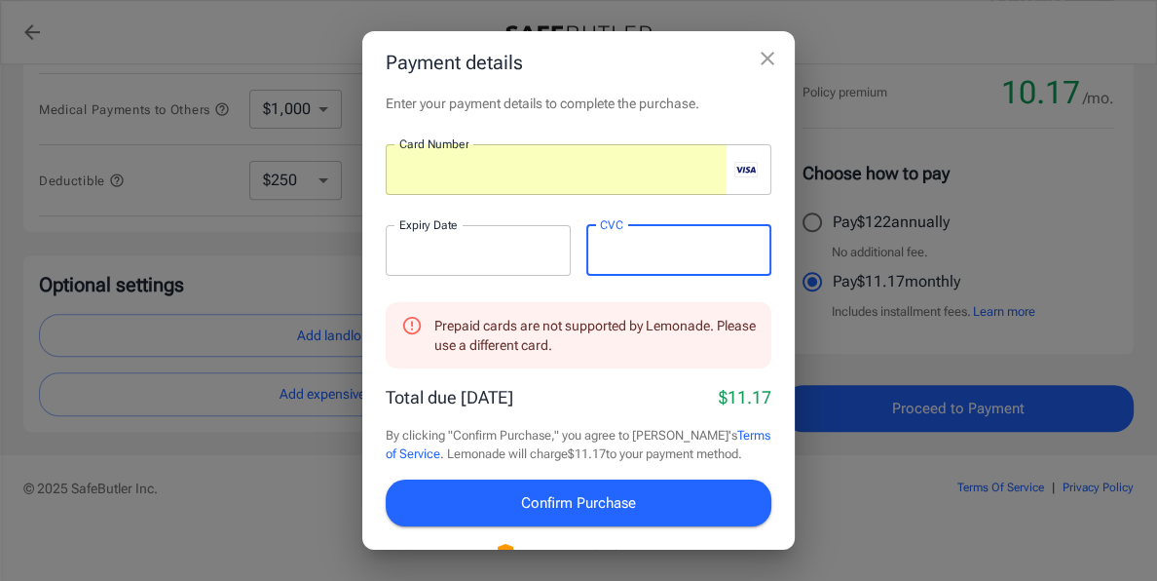
click at [569, 498] on span "Confirm Purchase" at bounding box center [578, 502] width 115 height 25
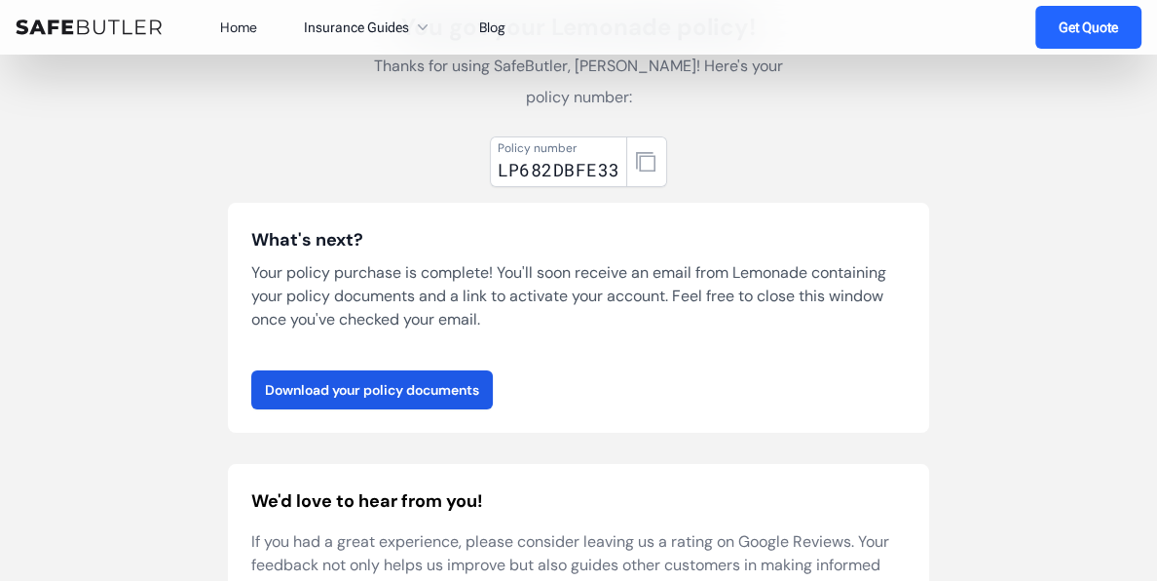
scroll to position [176, 0]
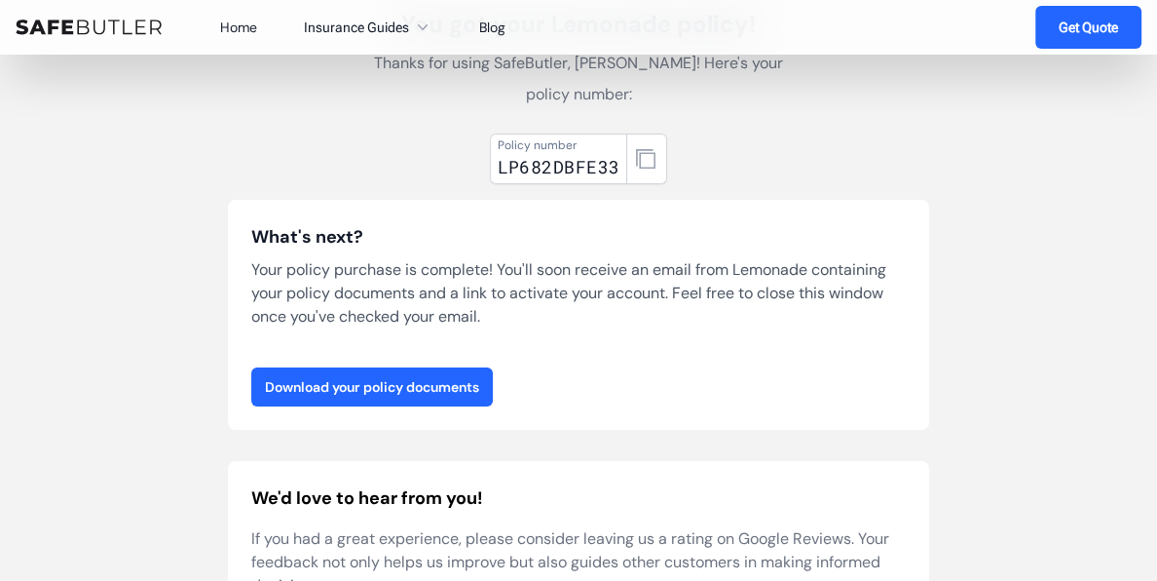
click at [387, 384] on link "Download your policy documents" at bounding box center [372, 386] width 242 height 39
